Goal: Task Accomplishment & Management: Use online tool/utility

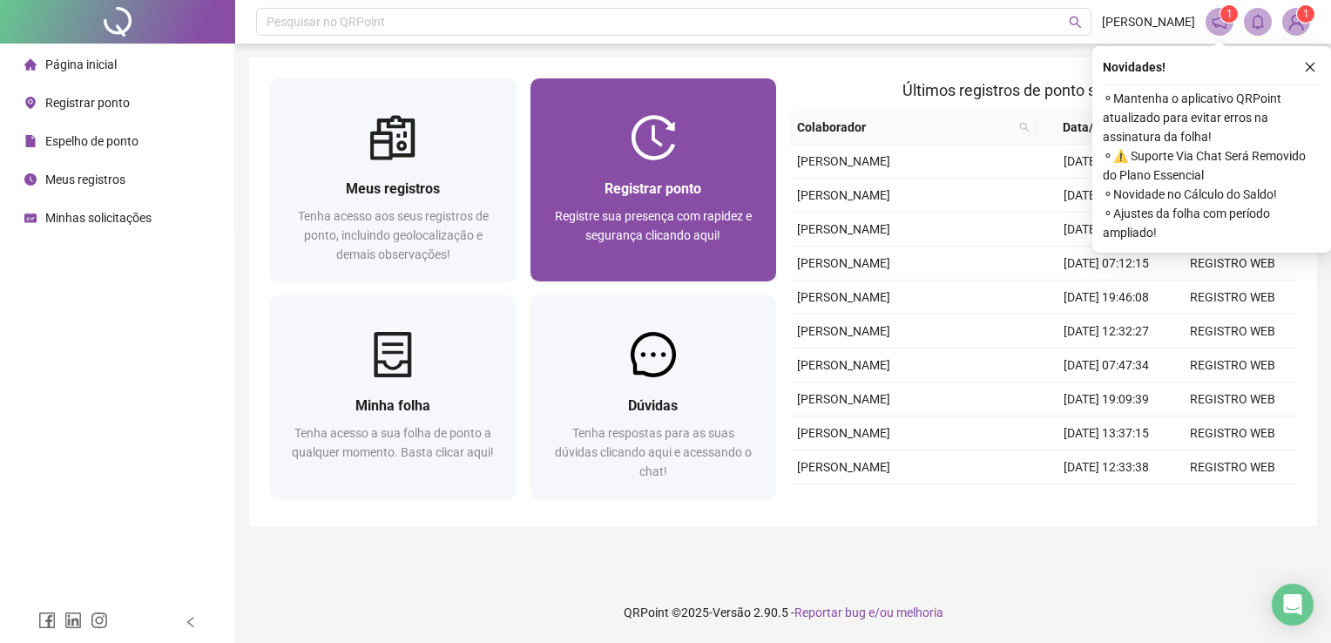
click at [662, 197] on span "Registrar ponto" at bounding box center [653, 188] width 97 height 17
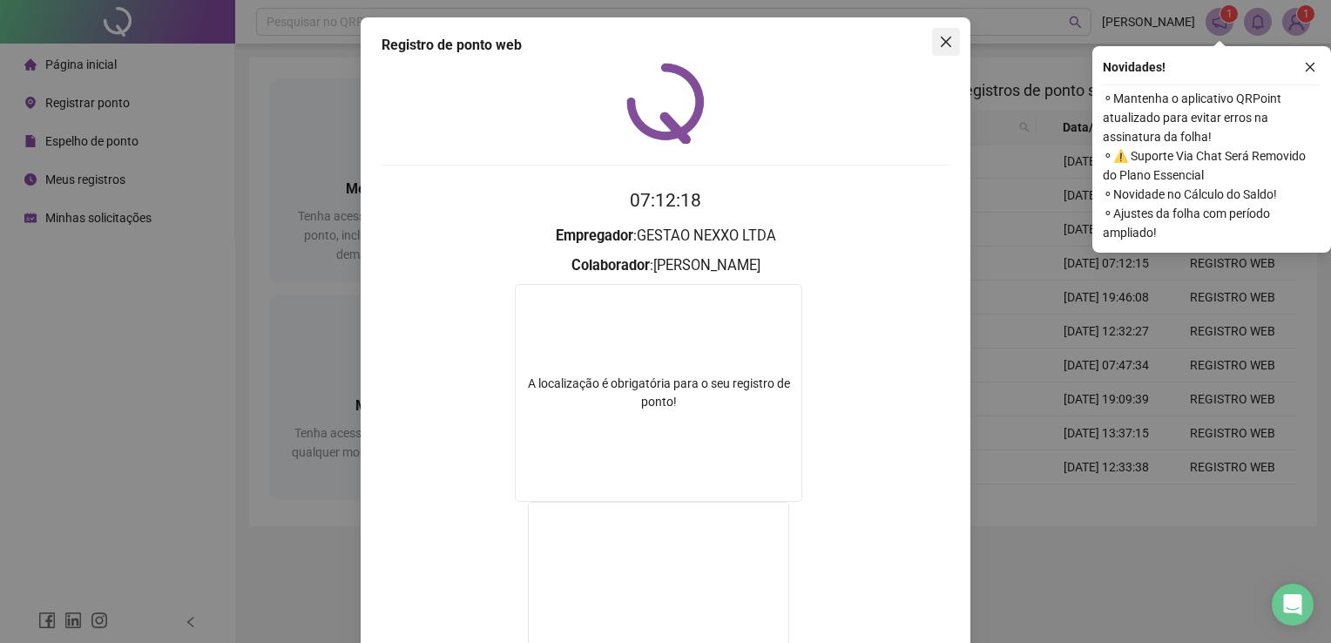
click at [941, 44] on icon "close" at bounding box center [946, 42] width 10 height 10
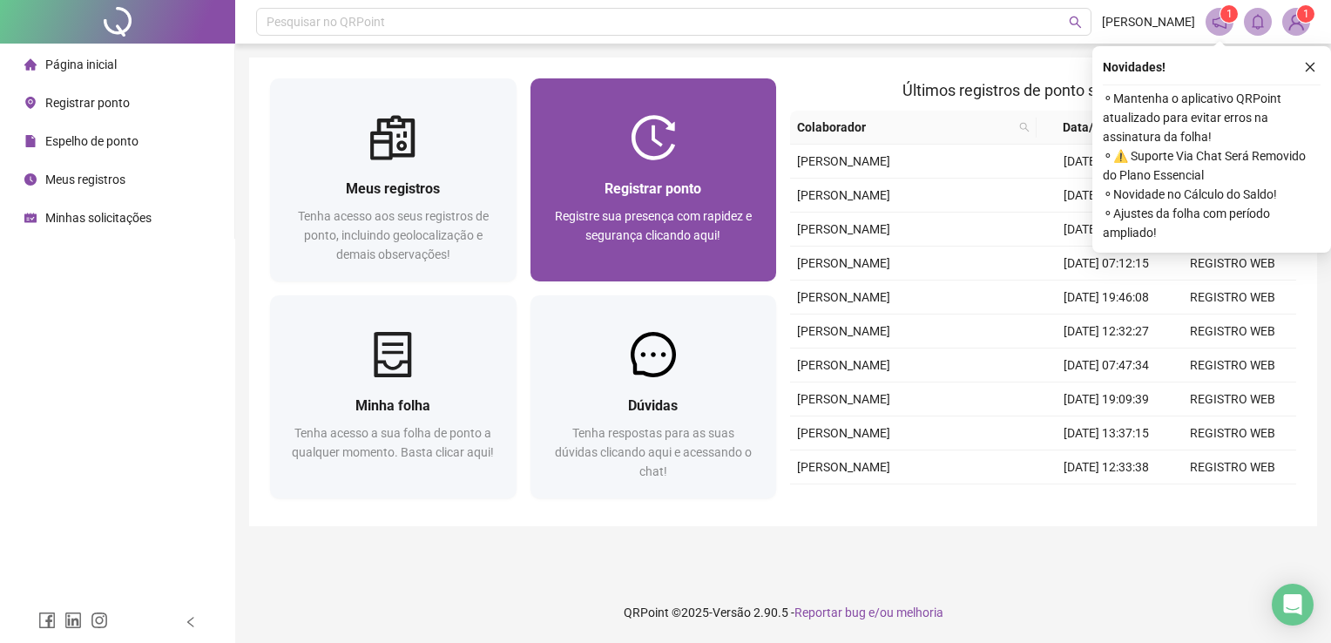
click at [688, 180] on span "Registrar ponto" at bounding box center [653, 188] width 97 height 17
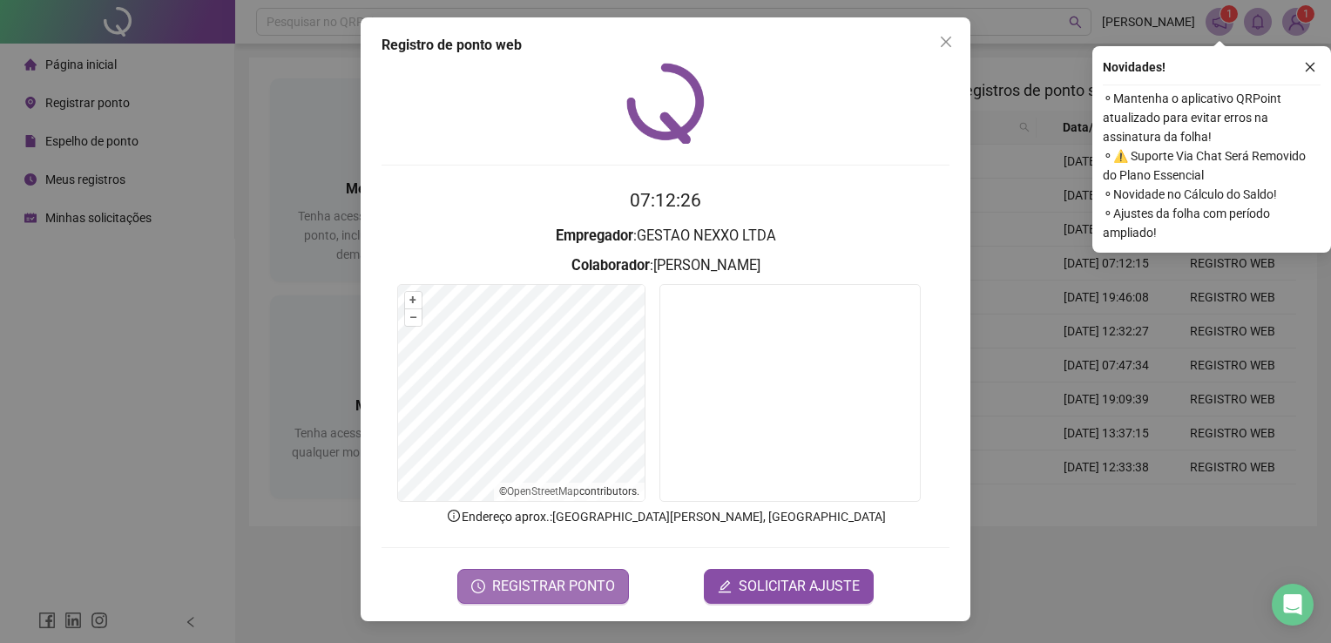
click at [551, 585] on span "REGISTRAR PONTO" at bounding box center [553, 586] width 123 height 21
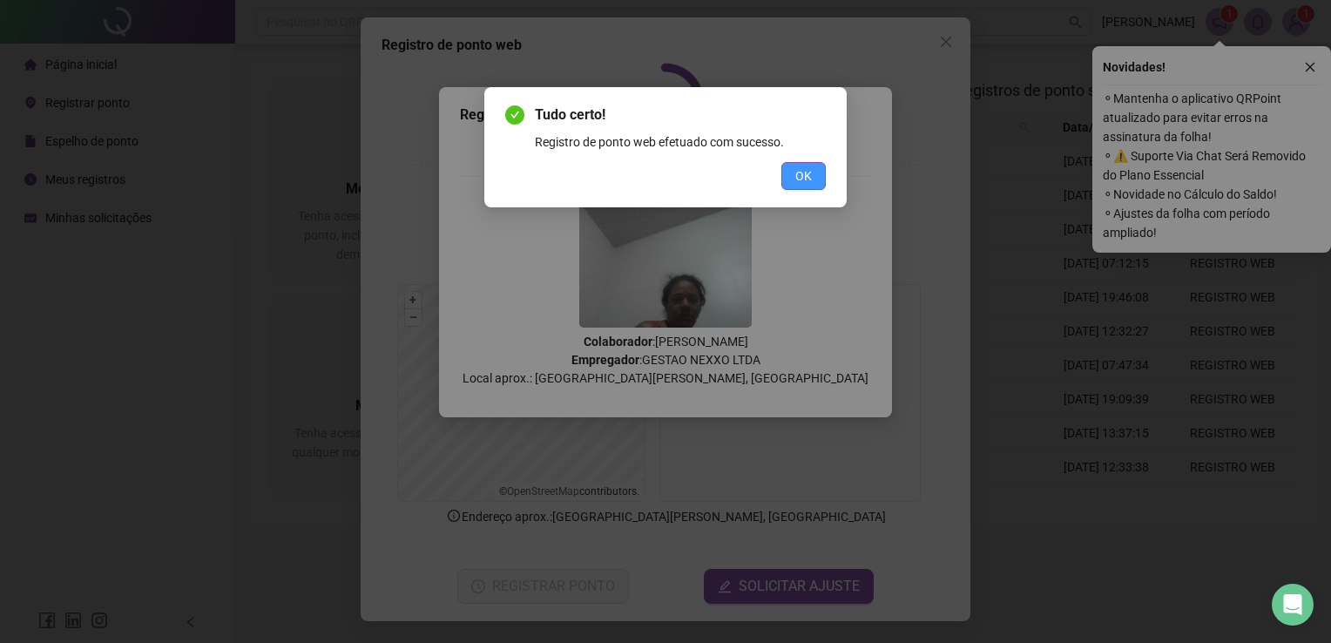
click at [803, 182] on span "OK" at bounding box center [803, 175] width 17 height 19
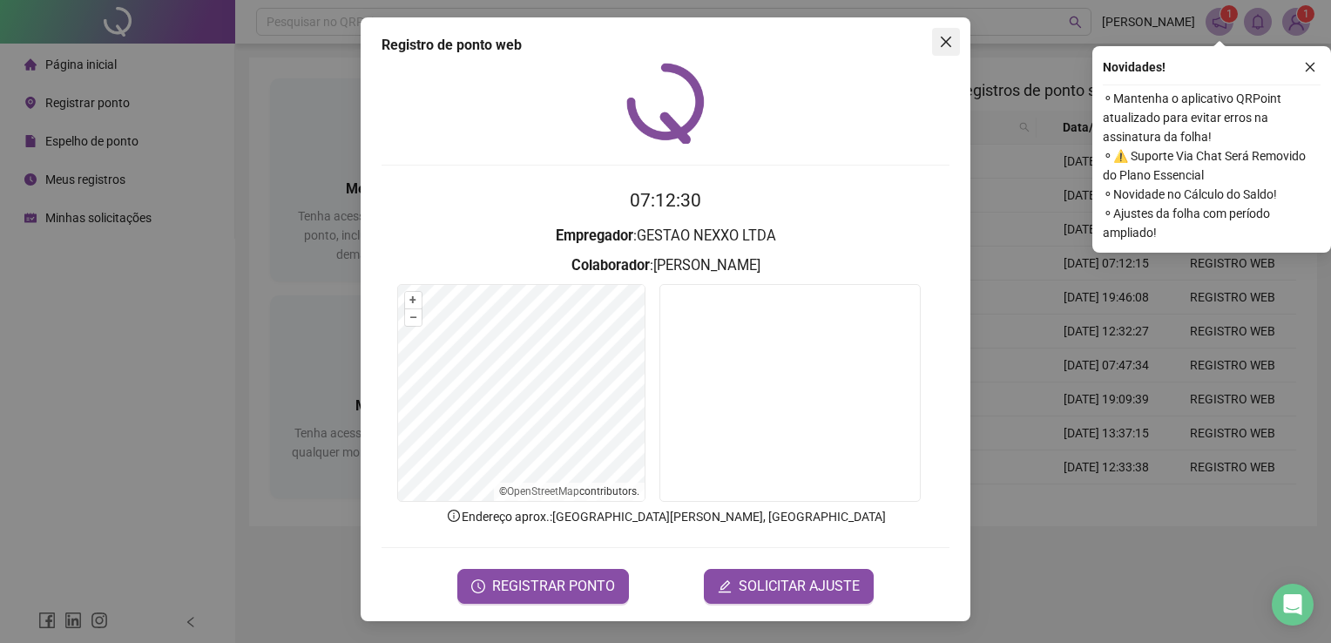
click at [946, 37] on icon "close" at bounding box center [946, 42] width 14 height 14
